Goal: Transaction & Acquisition: Download file/media

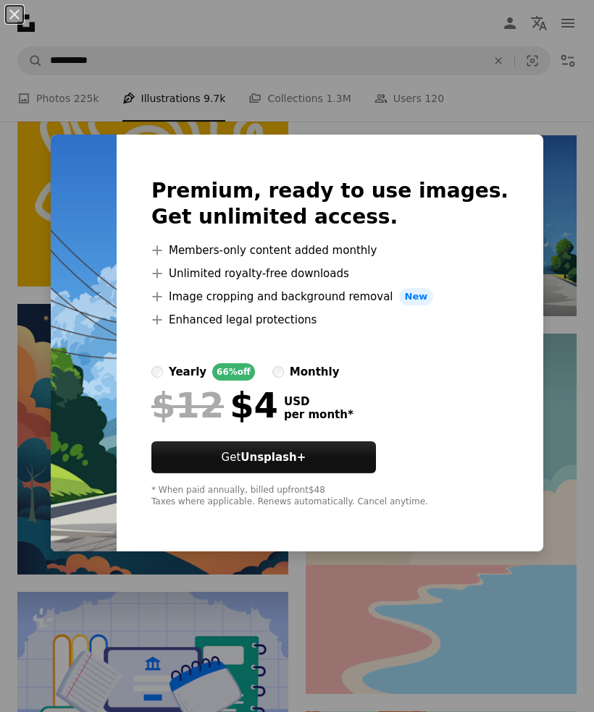
scroll to position [0, 764]
click at [566, 447] on div "An X shape Premium, ready to use images. Get unlimited access. A plus sign Memb…" at bounding box center [297, 356] width 594 height 712
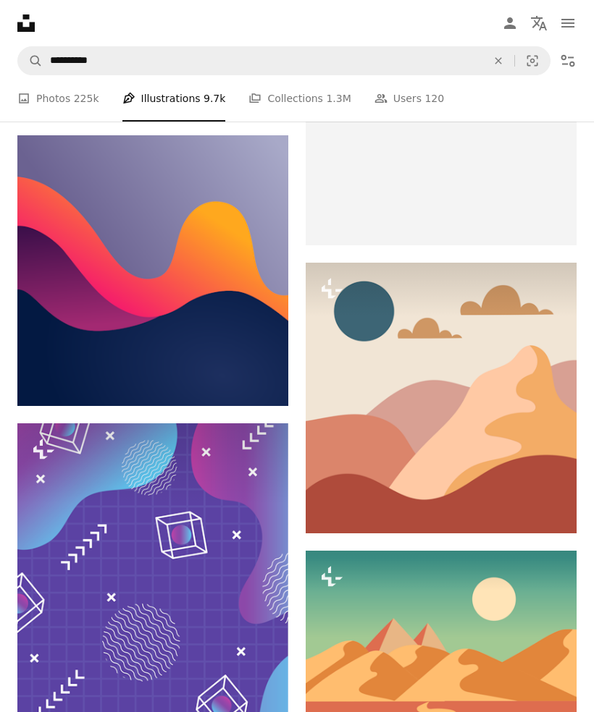
scroll to position [14361, 0]
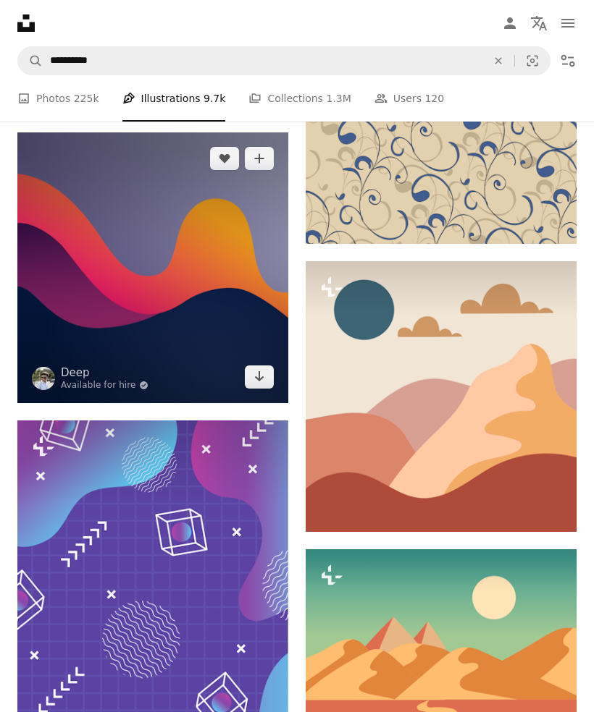
click at [258, 384] on icon "Arrow pointing down" at bounding box center [259, 376] width 12 height 17
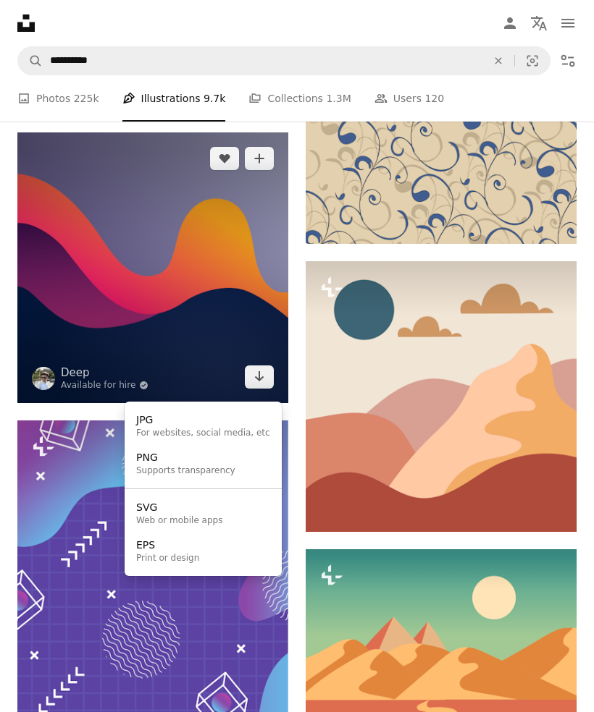
click at [153, 419] on div "JPG" at bounding box center [203, 420] width 134 height 14
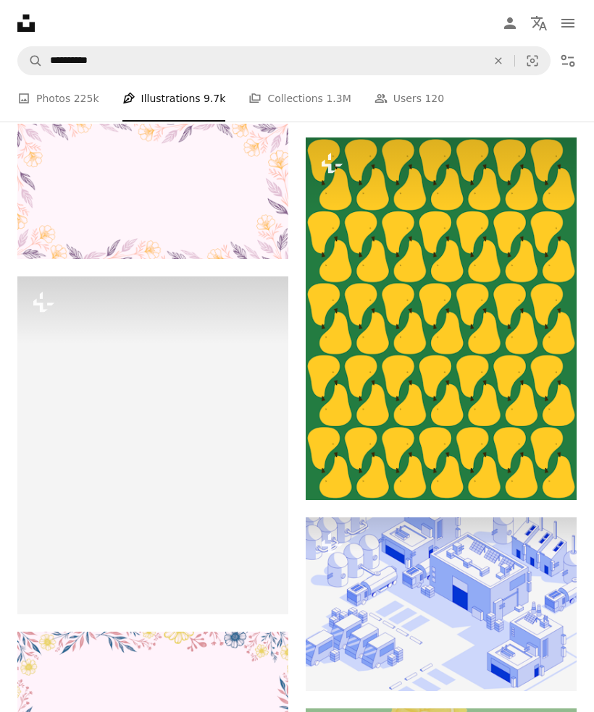
scroll to position [18921, 0]
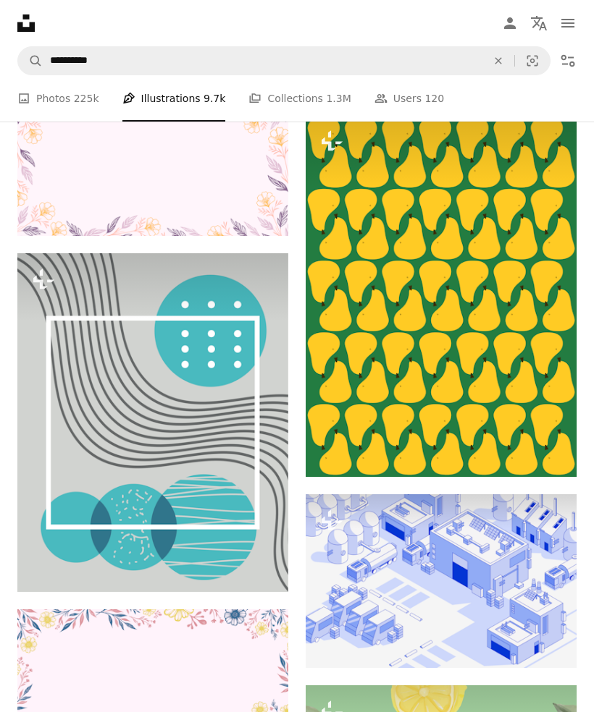
click at [531, 463] on button "A lock Download" at bounding box center [521, 450] width 81 height 23
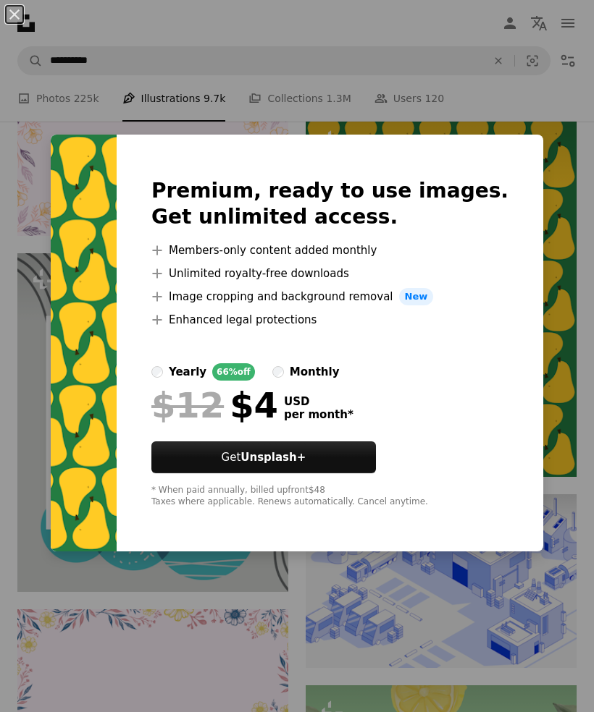
click at [570, 507] on div "An X shape Premium, ready to use images. Get unlimited access. A plus sign Memb…" at bounding box center [297, 356] width 594 height 712
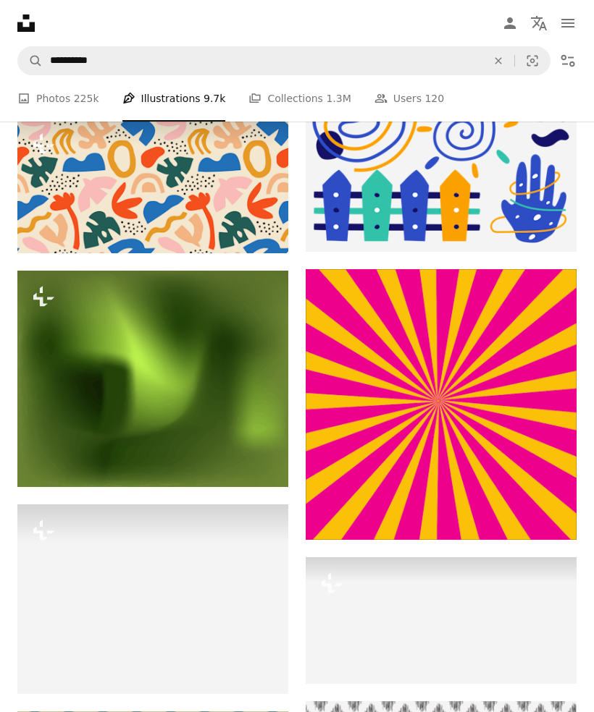
scroll to position [22856, 0]
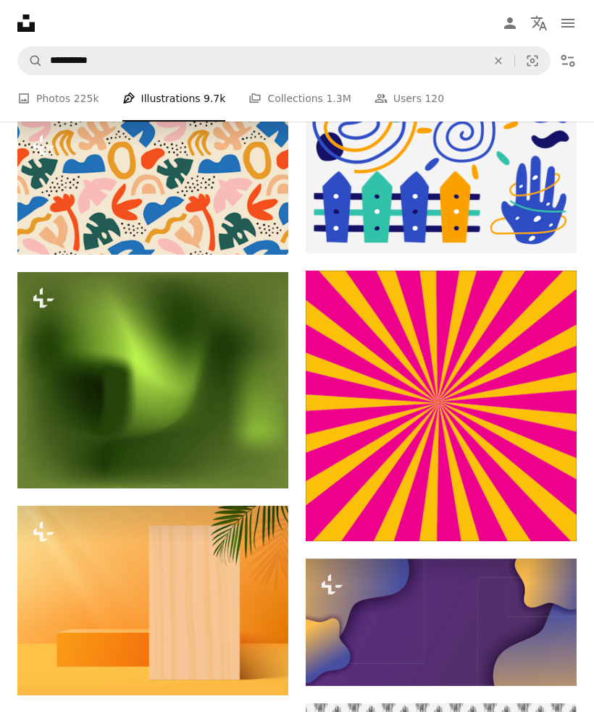
click at [481, 473] on img at bounding box center [440, 406] width 271 height 271
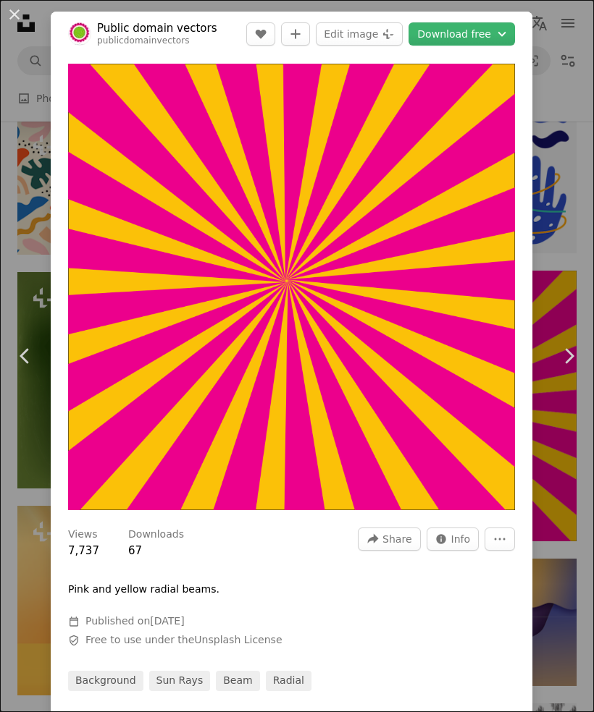
click at [565, 554] on div "An X shape Chevron left Chevron right Public domain vectors publicdomainvectors…" at bounding box center [297, 356] width 594 height 712
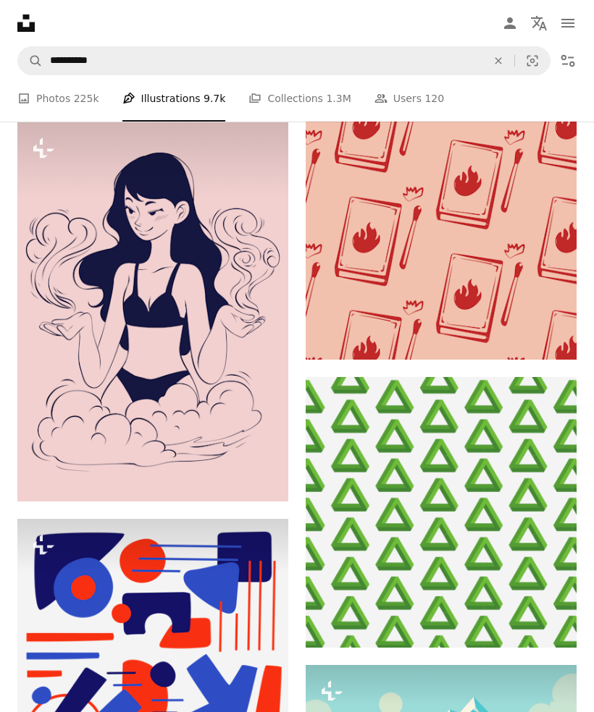
scroll to position [33043, 0]
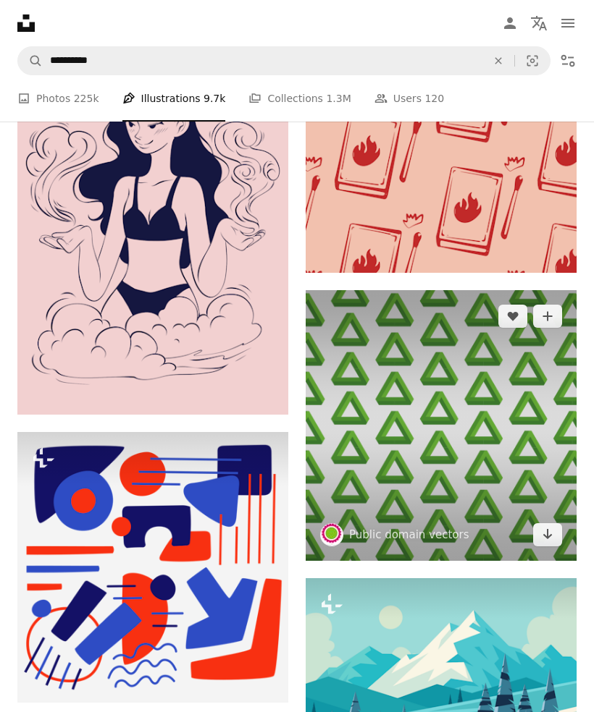
click at [544, 543] on icon "Arrow pointing down" at bounding box center [547, 533] width 12 height 17
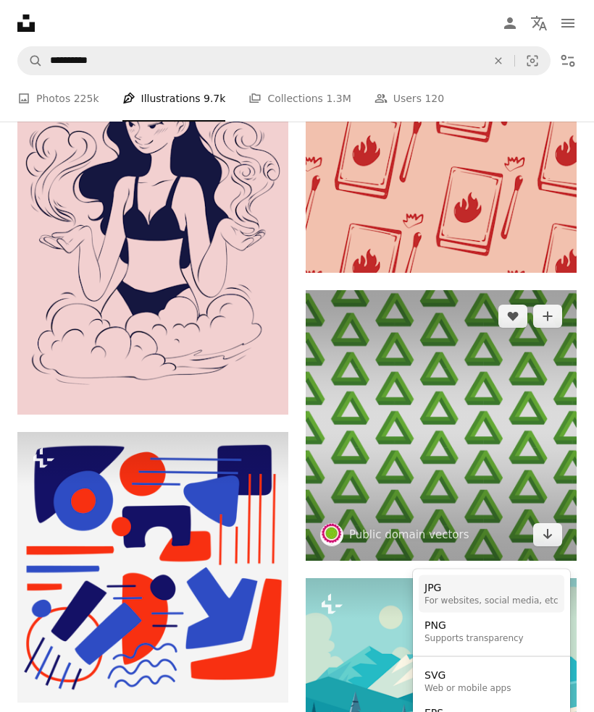
click at [519, 589] on div "JPG" at bounding box center [491, 588] width 134 height 14
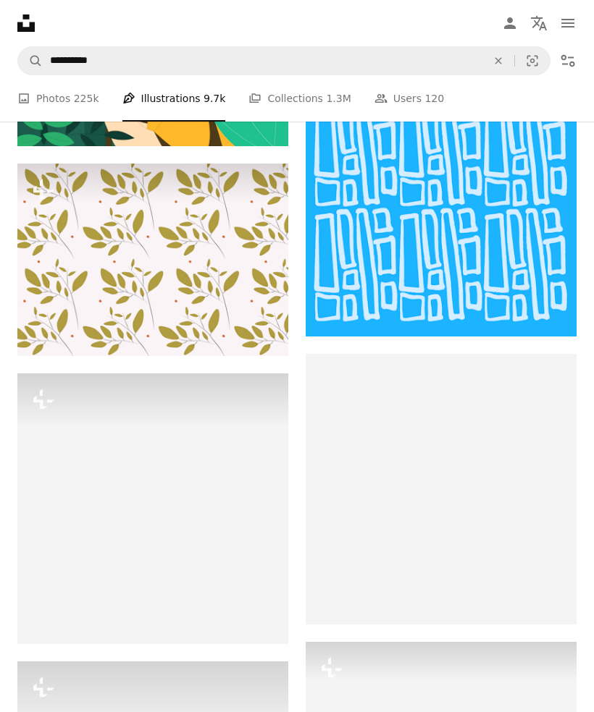
scroll to position [46780, 0]
